Goal: Find specific page/section: Find specific page/section

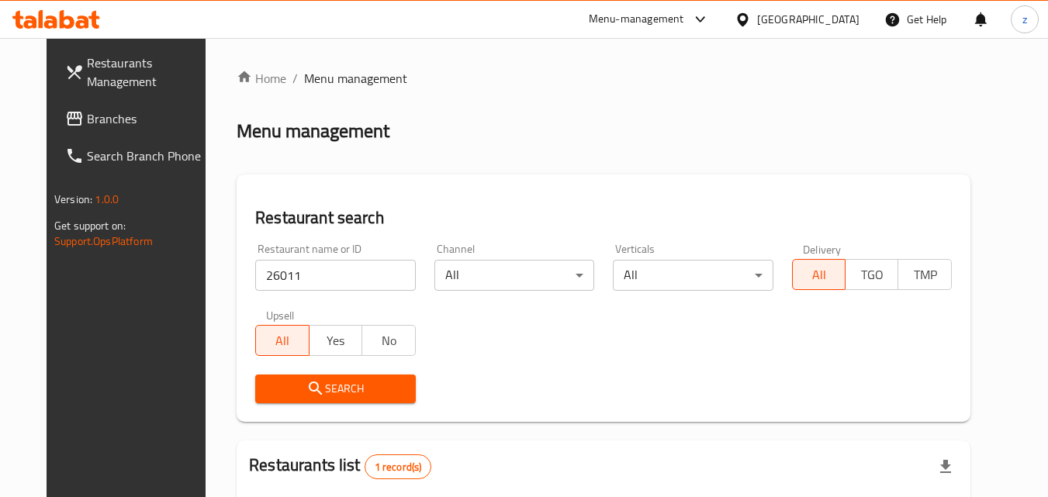
scroll to position [181, 0]
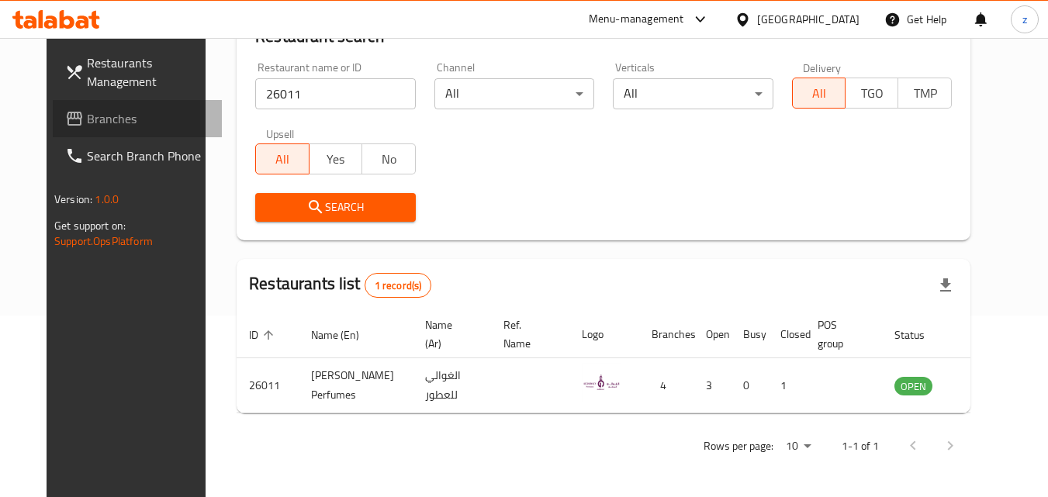
click at [88, 116] on span "Branches" at bounding box center [148, 118] width 123 height 19
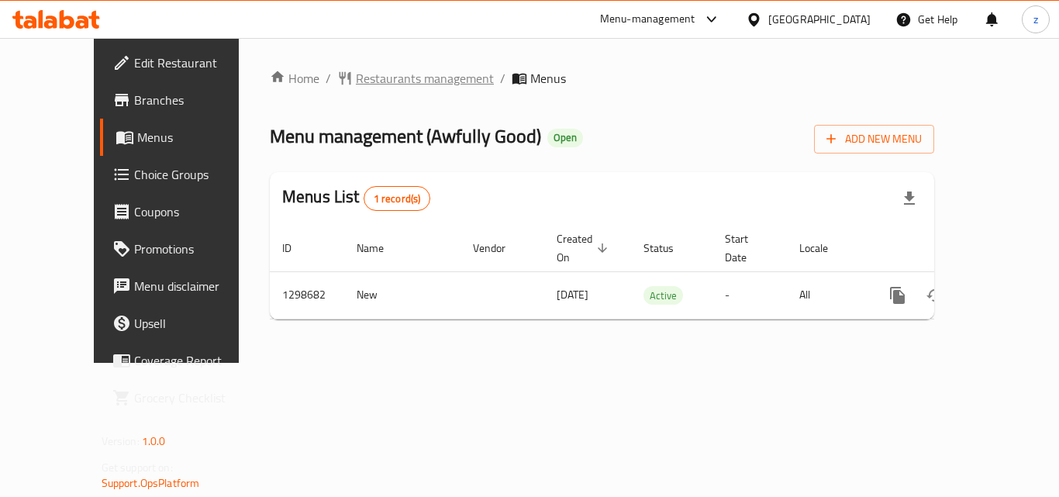
click at [365, 83] on span "Restaurants management" at bounding box center [425, 78] width 138 height 19
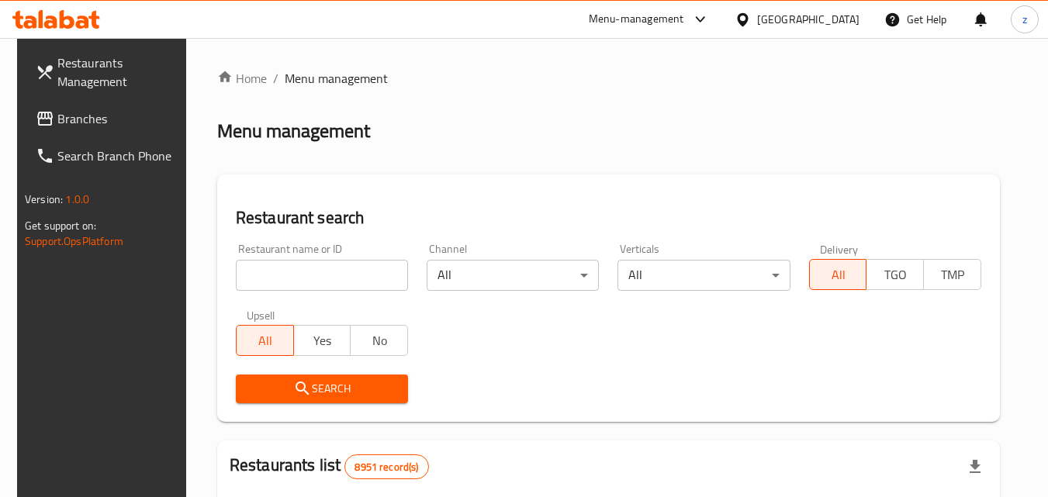
click at [457, 156] on div at bounding box center [524, 248] width 1048 height 497
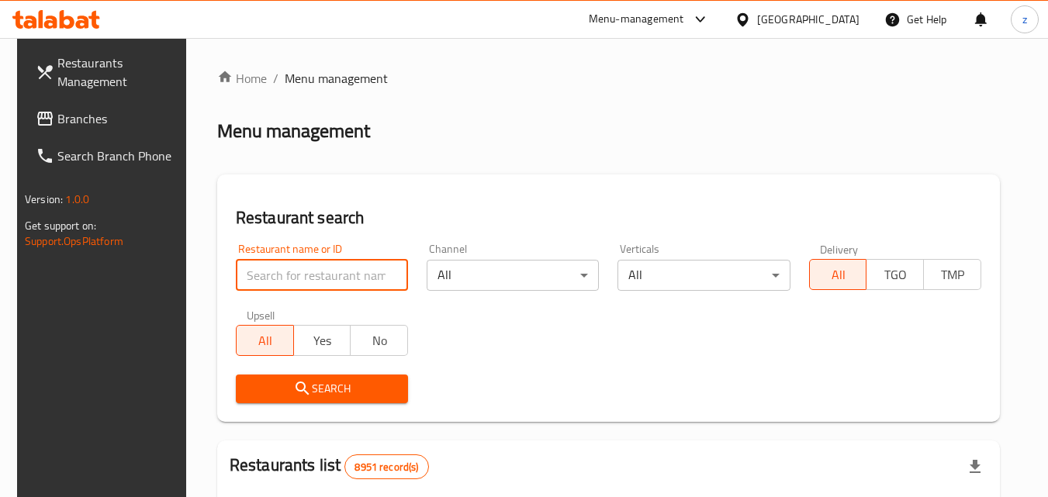
click at [327, 265] on input "search" at bounding box center [322, 275] width 172 height 31
paste input "701056"
type input "701056"
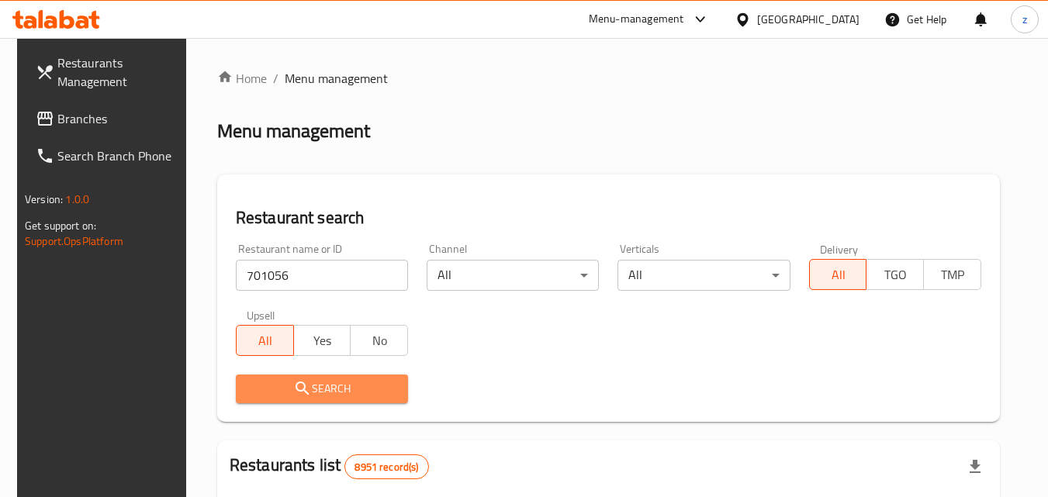
click at [318, 378] on button "Search" at bounding box center [322, 389] width 172 height 29
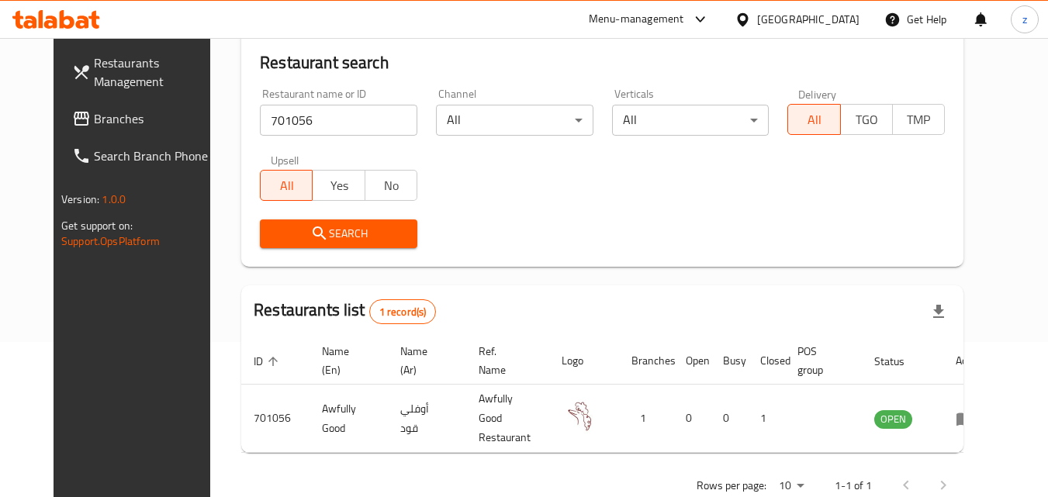
scroll to position [181, 0]
